Goal: Participate in discussion: Engage in conversation with other users on a specific topic

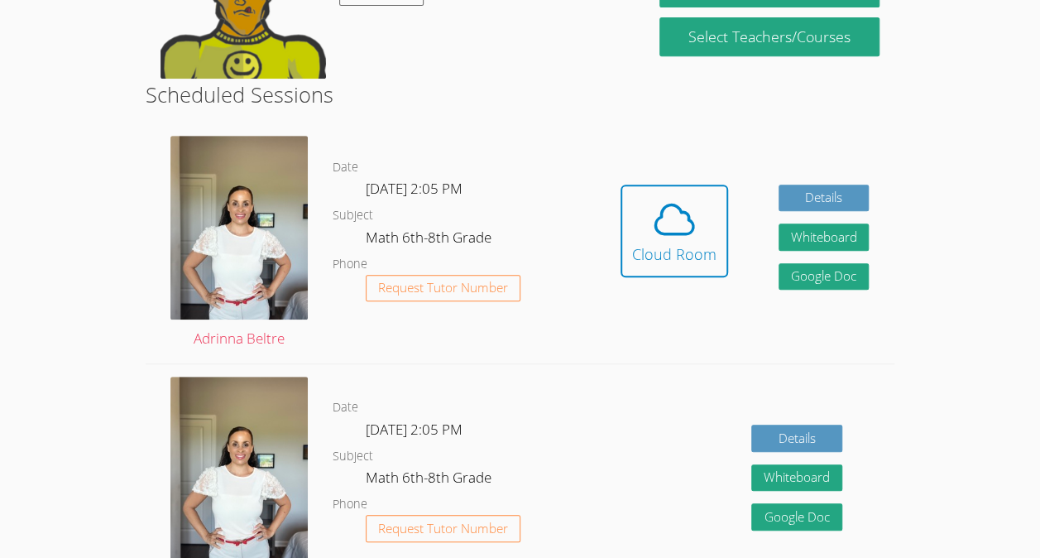
scroll to position [357, 0]
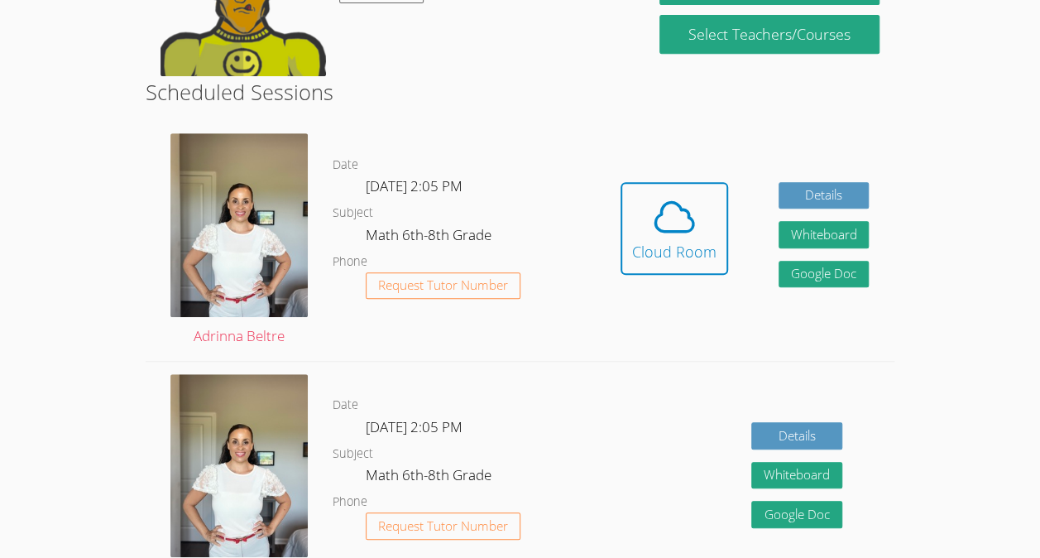
click at [734, 229] on div "Hidden Cloud Room Details Whiteboard Hidden Google Doc" at bounding box center [745, 240] width 300 height 239
click at [680, 214] on icon at bounding box center [674, 217] width 46 height 46
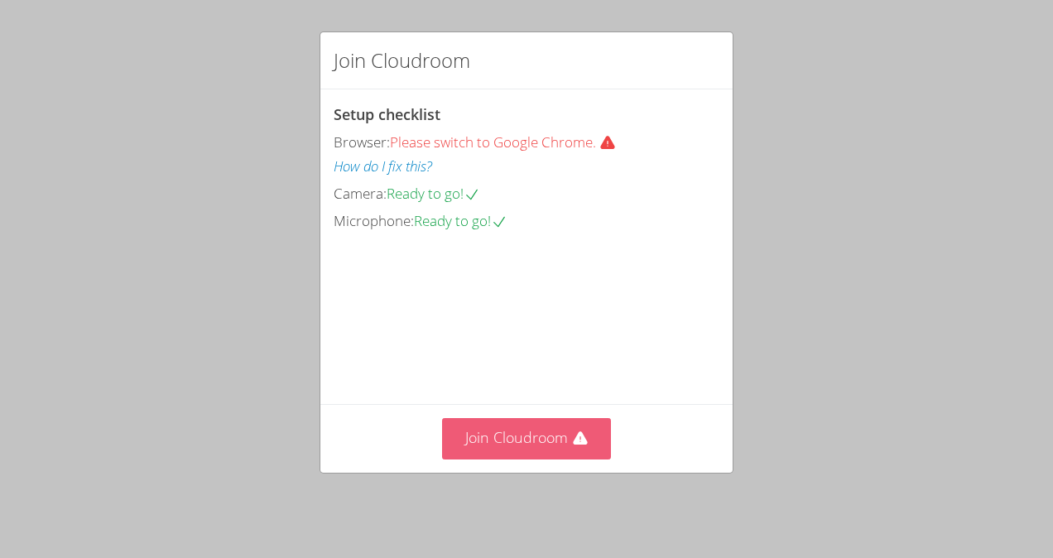
click at [532, 453] on button "Join Cloudroom" at bounding box center [527, 438] width 170 height 41
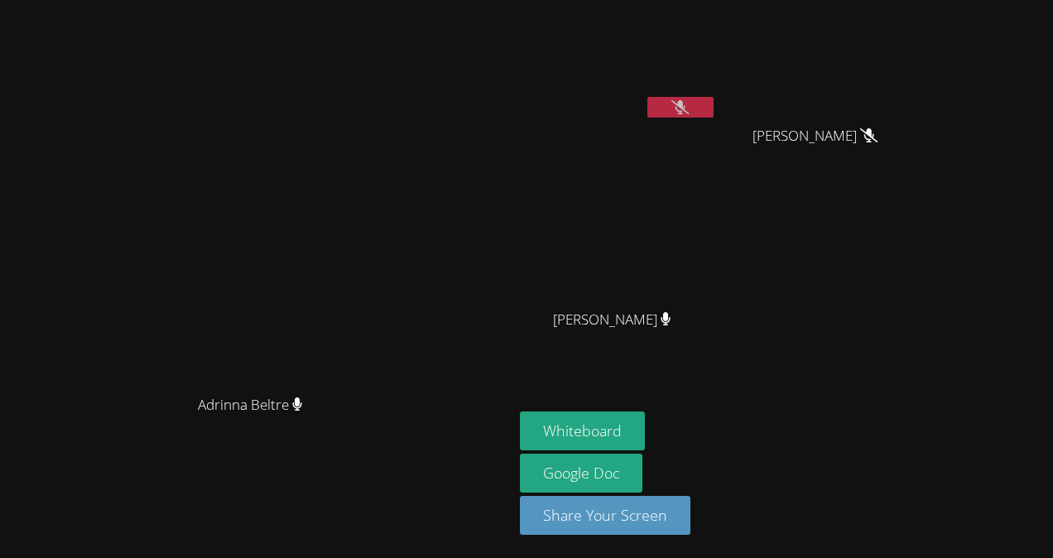
click at [713, 106] on button at bounding box center [680, 107] width 66 height 21
click at [713, 108] on button at bounding box center [680, 107] width 66 height 21
click at [645, 429] on button "Whiteboard" at bounding box center [582, 430] width 125 height 39
click at [713, 104] on button at bounding box center [680, 107] width 66 height 21
click at [688, 106] on icon at bounding box center [679, 107] width 17 height 14
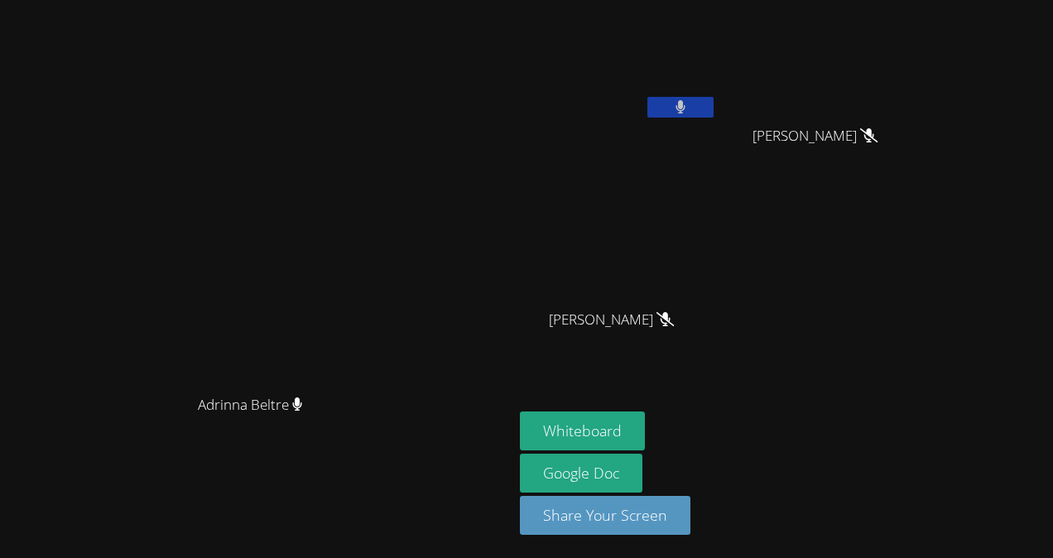
click at [713, 107] on button at bounding box center [680, 107] width 66 height 21
click at [713, 115] on button at bounding box center [680, 107] width 66 height 21
click at [688, 111] on icon at bounding box center [679, 107] width 17 height 14
click at [717, 122] on div "[PERSON_NAME]'" at bounding box center [618, 66] width 197 height 118
drag, startPoint x: 798, startPoint y: 122, endPoint x: 621, endPoint y: -61, distance: 254.6
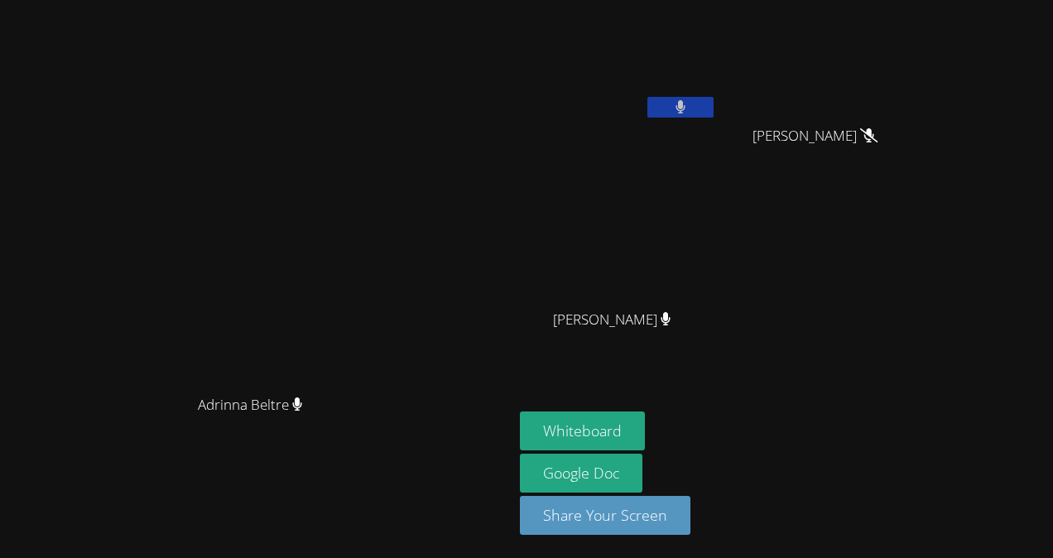
click at [621, 0] on html "[PERSON_NAME] [PERSON_NAME] [PERSON_NAME]' [PERSON_NAME] [PERSON_NAME] [PERSON_…" at bounding box center [526, 279] width 1053 height 558
click at [920, 270] on div "[PERSON_NAME]' [PERSON_NAME] [PERSON_NAME] [PERSON_NAME] [PERSON_NAME]" at bounding box center [720, 187] width 400 height 361
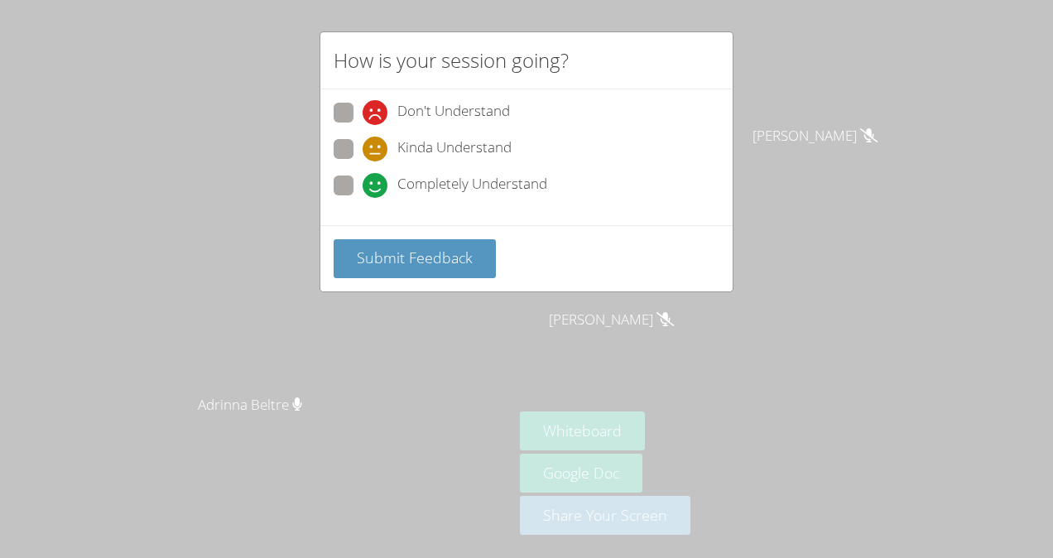
click at [362, 198] on span at bounding box center [362, 198] width 0 height 0
click at [362, 185] on input "Completely Understand" at bounding box center [369, 182] width 14 height 14
radio input "true"
click at [348, 247] on button "Submit Feedback" at bounding box center [414, 258] width 162 height 39
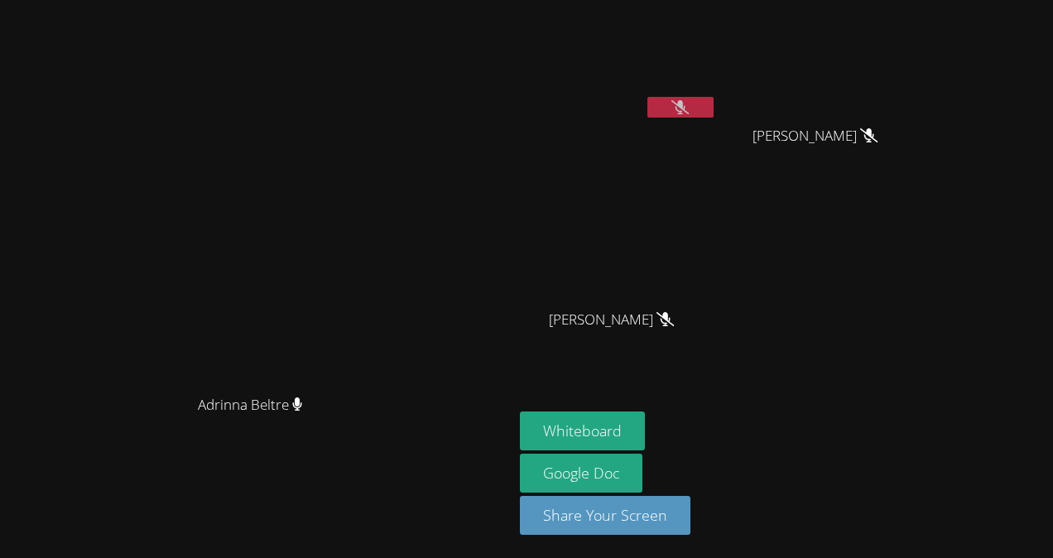
click at [688, 109] on icon at bounding box center [679, 107] width 17 height 14
click at [685, 108] on icon at bounding box center [680, 107] width 10 height 14
click at [713, 118] on div at bounding box center [680, 109] width 66 height 25
drag, startPoint x: 801, startPoint y: 117, endPoint x: 797, endPoint y: 104, distance: 13.9
click at [713, 104] on button at bounding box center [680, 107] width 66 height 21
